Goal: Information Seeking & Learning: Learn about a topic

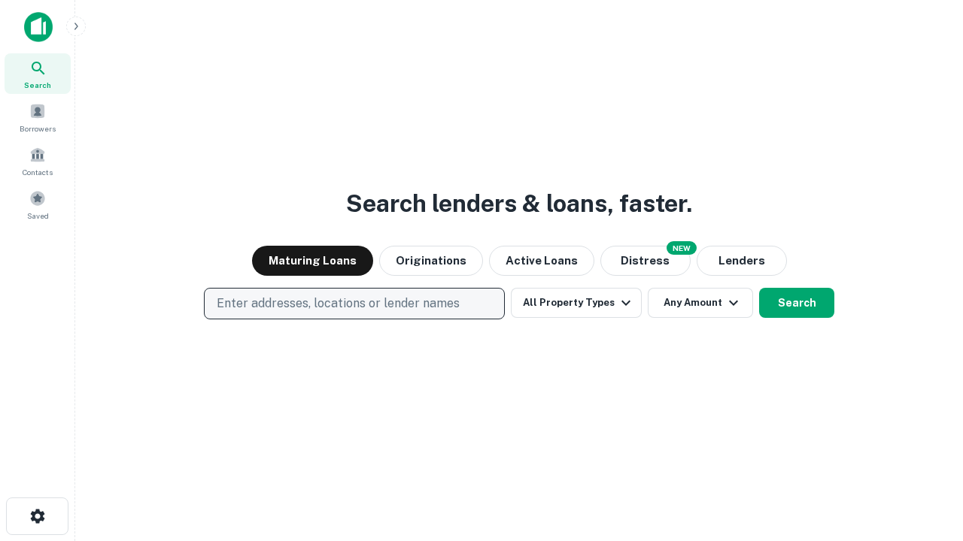
click at [353, 304] on p "Enter addresses, locations or lender names" at bounding box center [338, 304] width 243 height 18
type input "**********"
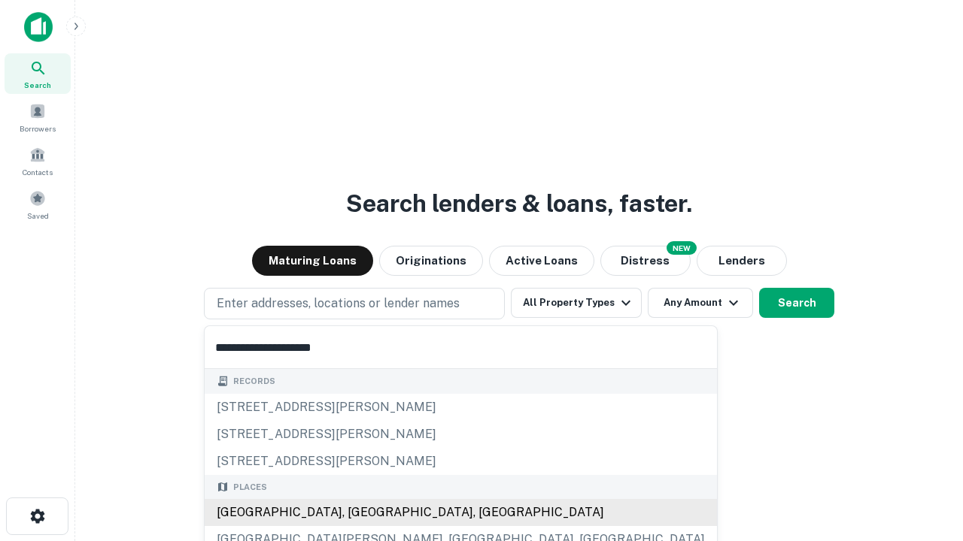
click at [359, 513] on div "Santa Monica, CA, USA" at bounding box center [461, 512] width 512 height 27
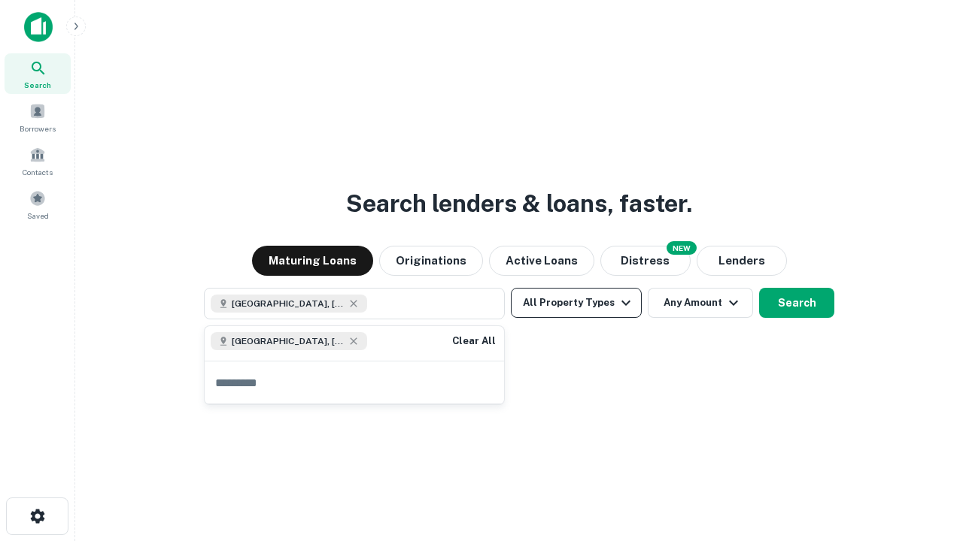
click at [576, 303] on button "All Property Types" at bounding box center [576, 303] width 131 height 30
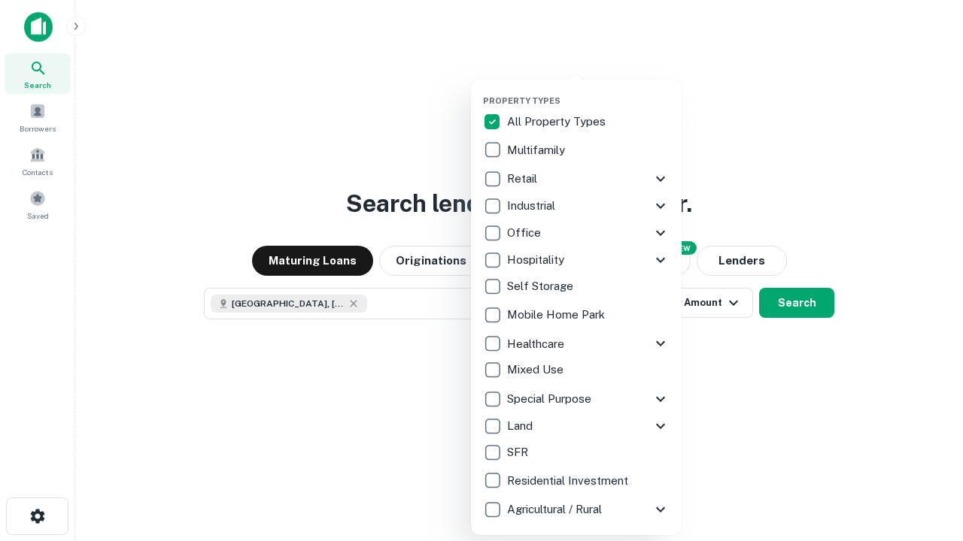
click at [588, 91] on button "button" at bounding box center [588, 91] width 211 height 1
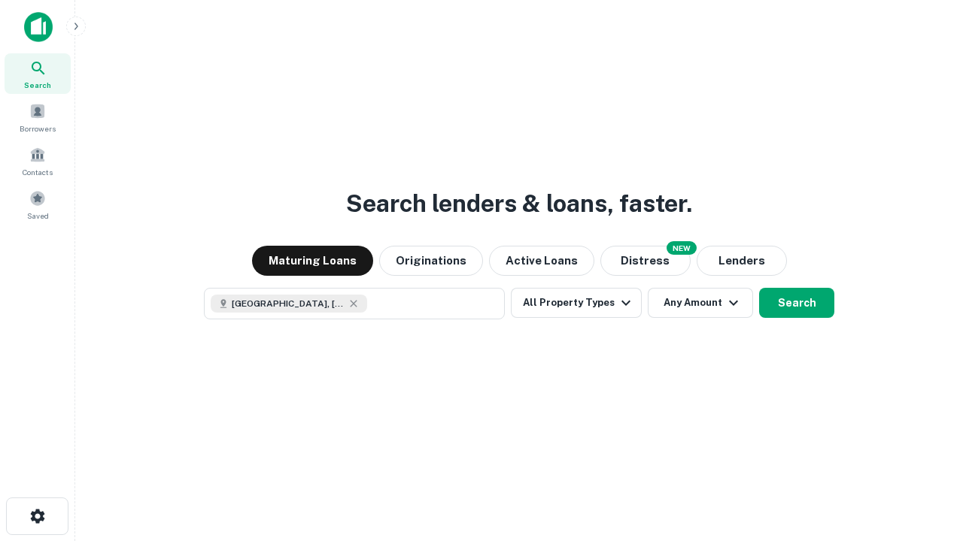
scroll to position [24, 0]
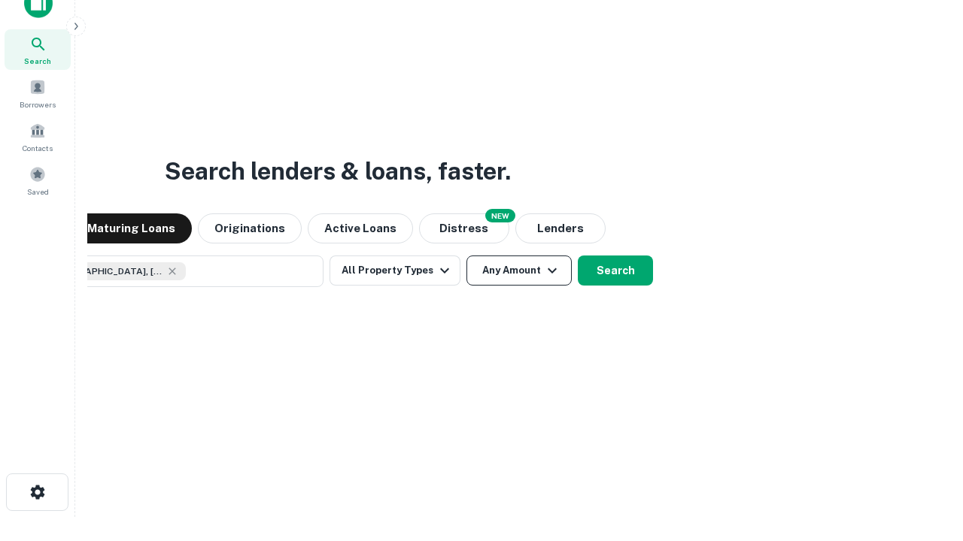
click at [466, 256] on button "Any Amount" at bounding box center [518, 271] width 105 height 30
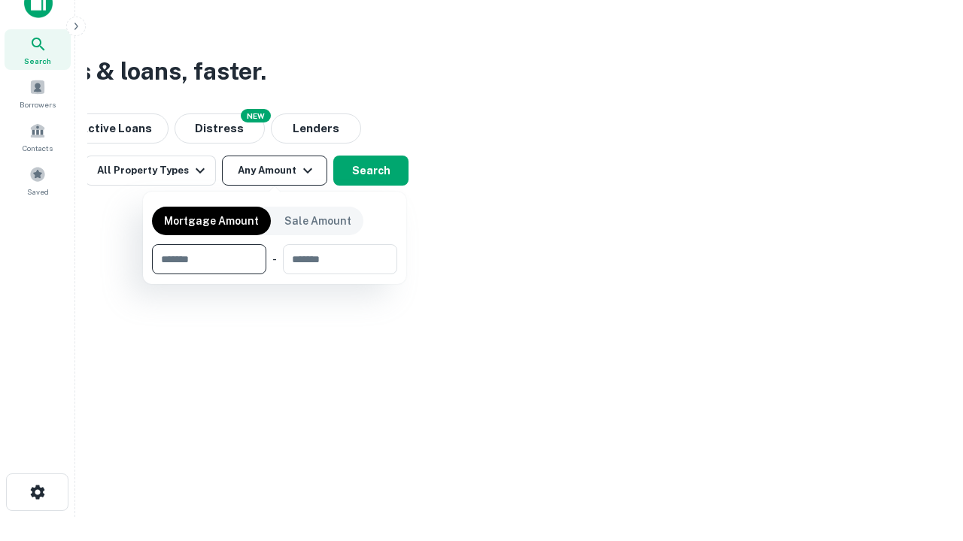
type input "*******"
click at [275, 275] on button "button" at bounding box center [274, 275] width 245 height 1
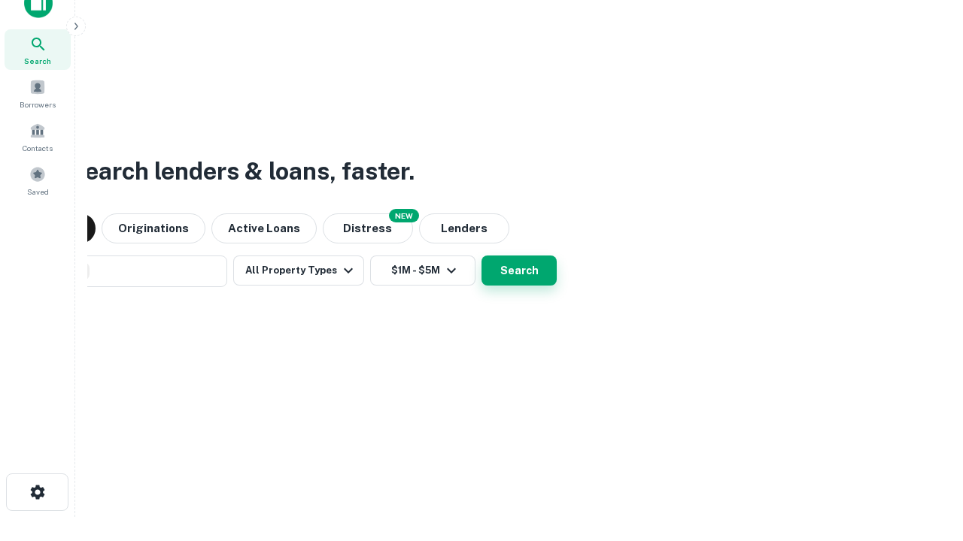
click at [481, 256] on button "Search" at bounding box center [518, 271] width 75 height 30
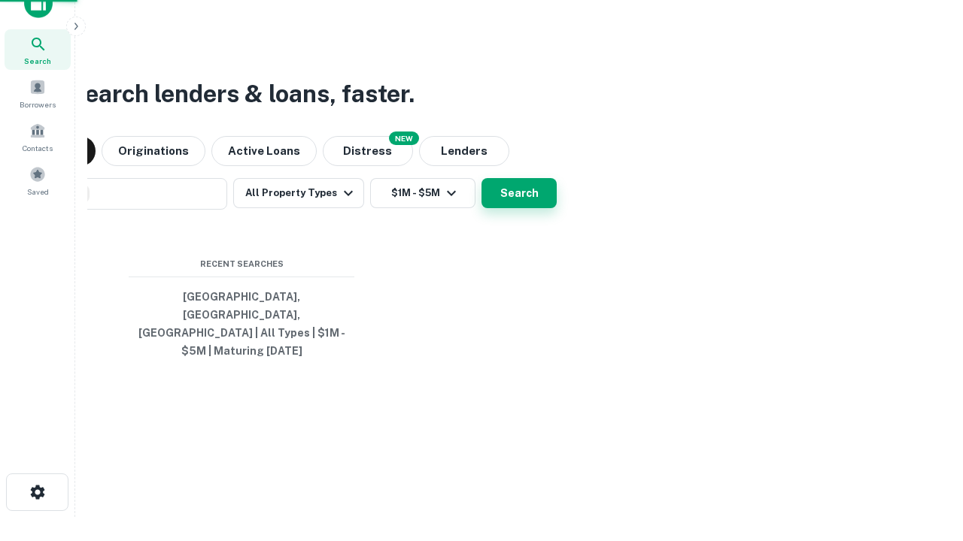
scroll to position [49, 426]
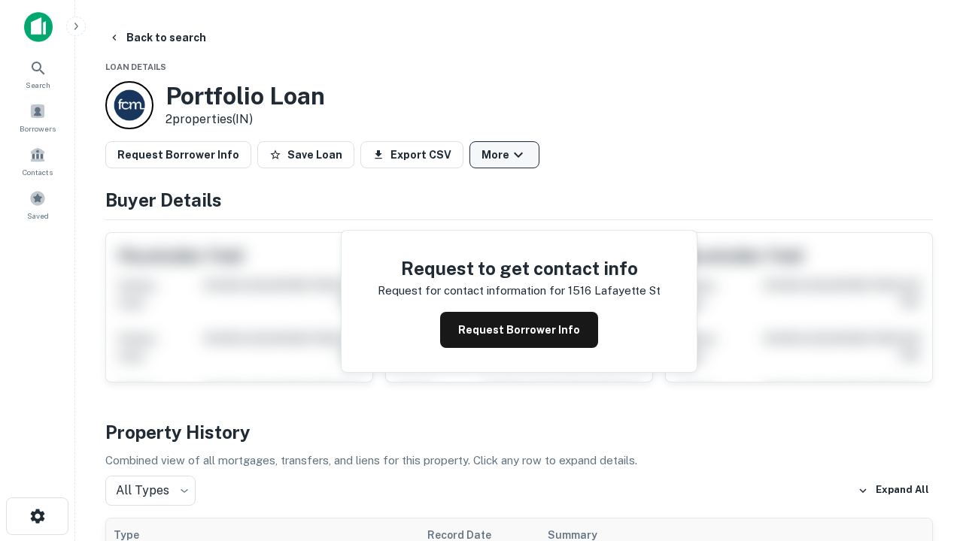
click at [504, 155] on button "More" at bounding box center [504, 154] width 70 height 27
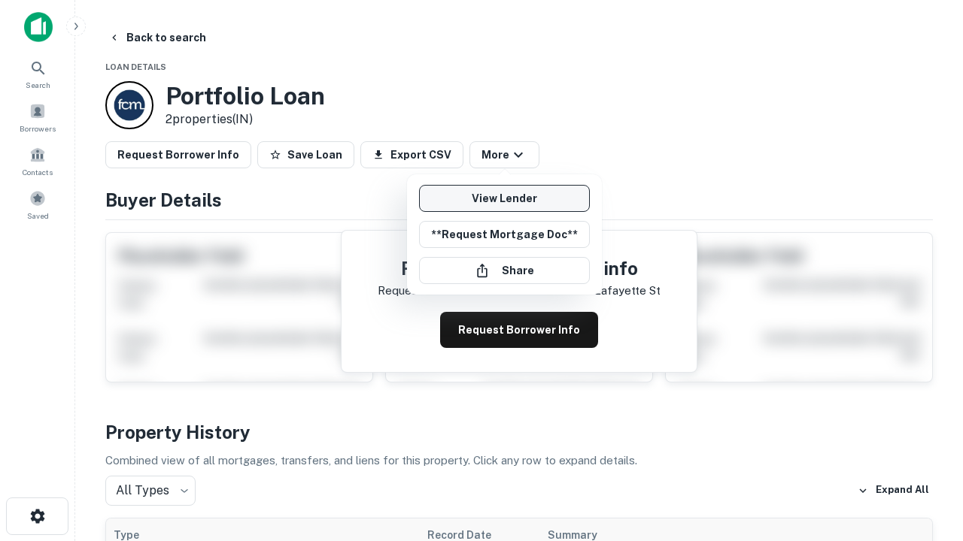
click at [504, 199] on link "View Lender" at bounding box center [504, 198] width 171 height 27
